Goal: Check status: Check status

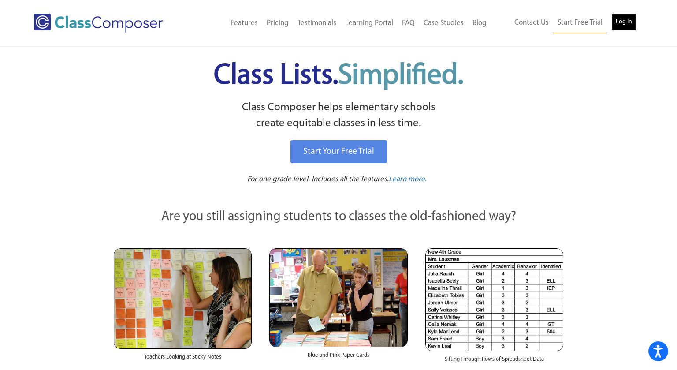
click at [620, 28] on link "Log In" at bounding box center [623, 22] width 25 height 18
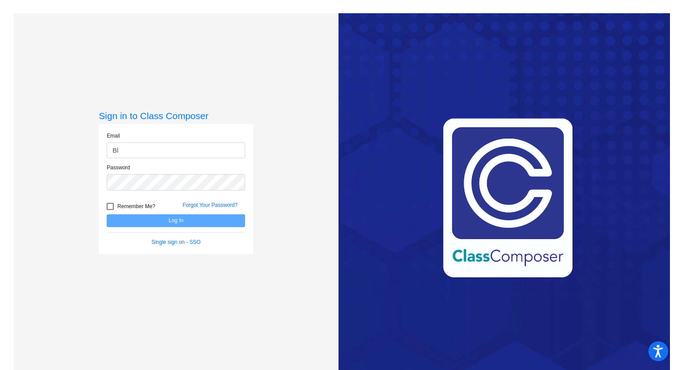
type input "B"
type input "2"
type input "mfigueroa@w-usd.org"
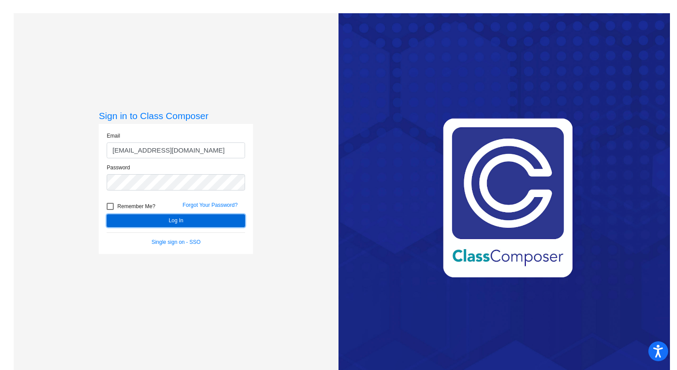
click at [222, 219] on button "Log In" at bounding box center [176, 220] width 138 height 13
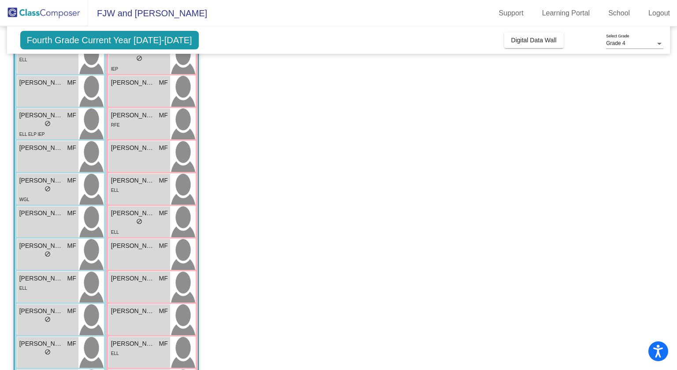
scroll to position [164, 0]
click at [27, 251] on div "lock do_not_disturb_alt" at bounding box center [47, 254] width 57 height 9
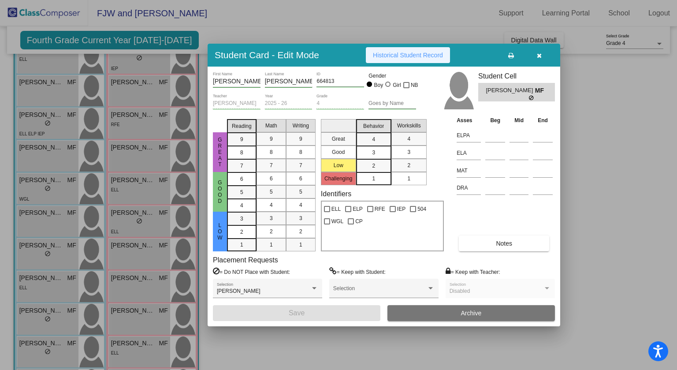
click at [393, 54] on span "Historical Student Record" at bounding box center [408, 55] width 70 height 7
click at [538, 56] on icon "button" at bounding box center [539, 55] width 5 height 6
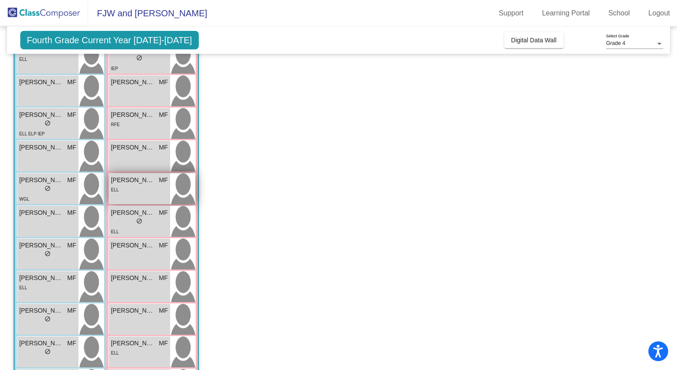
click at [141, 185] on div "ELL" at bounding box center [139, 189] width 57 height 9
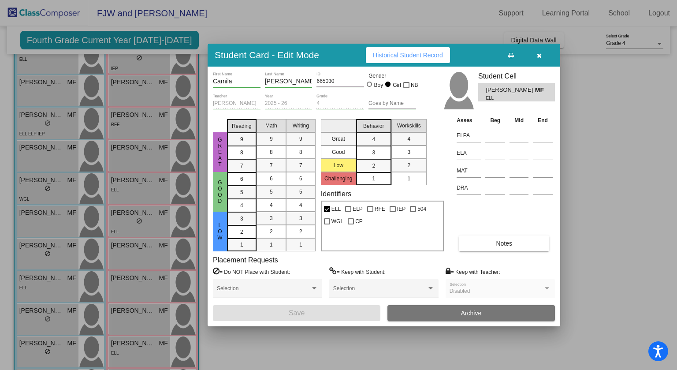
click at [390, 61] on button "Historical Student Record" at bounding box center [408, 55] width 84 height 16
click at [406, 58] on span "Historical Student Record" at bounding box center [408, 55] width 70 height 7
